Goal: Check status

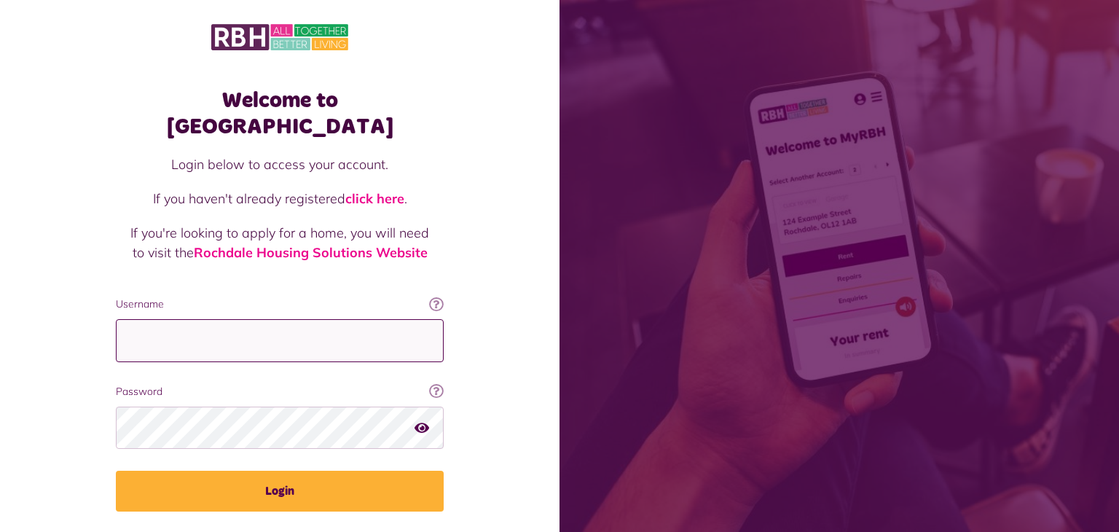
click at [152, 319] on input "Username" at bounding box center [280, 340] width 328 height 43
type input "**********"
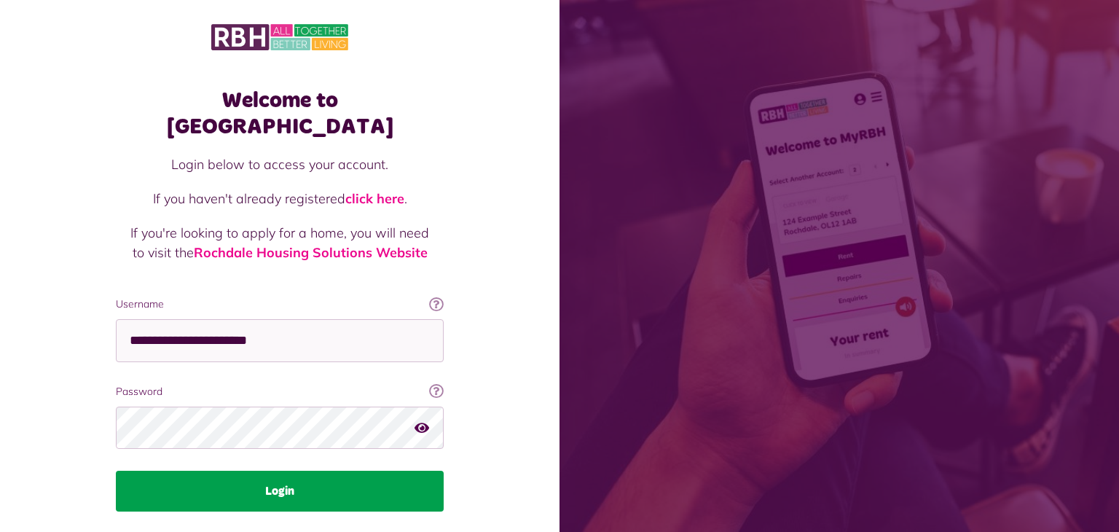
click at [368, 471] on button "Login" at bounding box center [280, 491] width 328 height 41
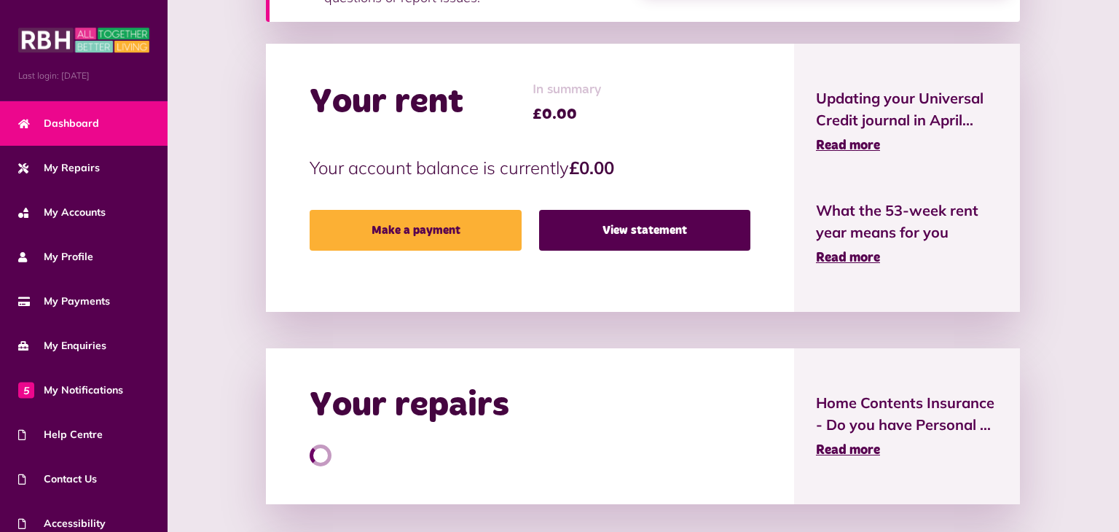
scroll to position [321, 0]
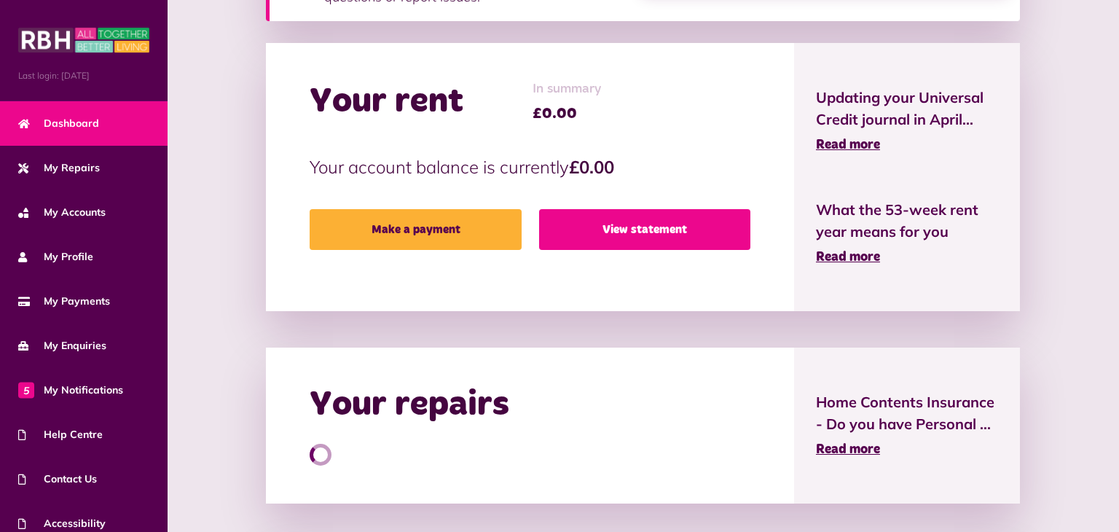
click at [664, 237] on link "View statement" at bounding box center [644, 229] width 211 height 41
click at [669, 228] on link "View statement" at bounding box center [644, 229] width 211 height 41
